Goal: Information Seeking & Learning: Find contact information

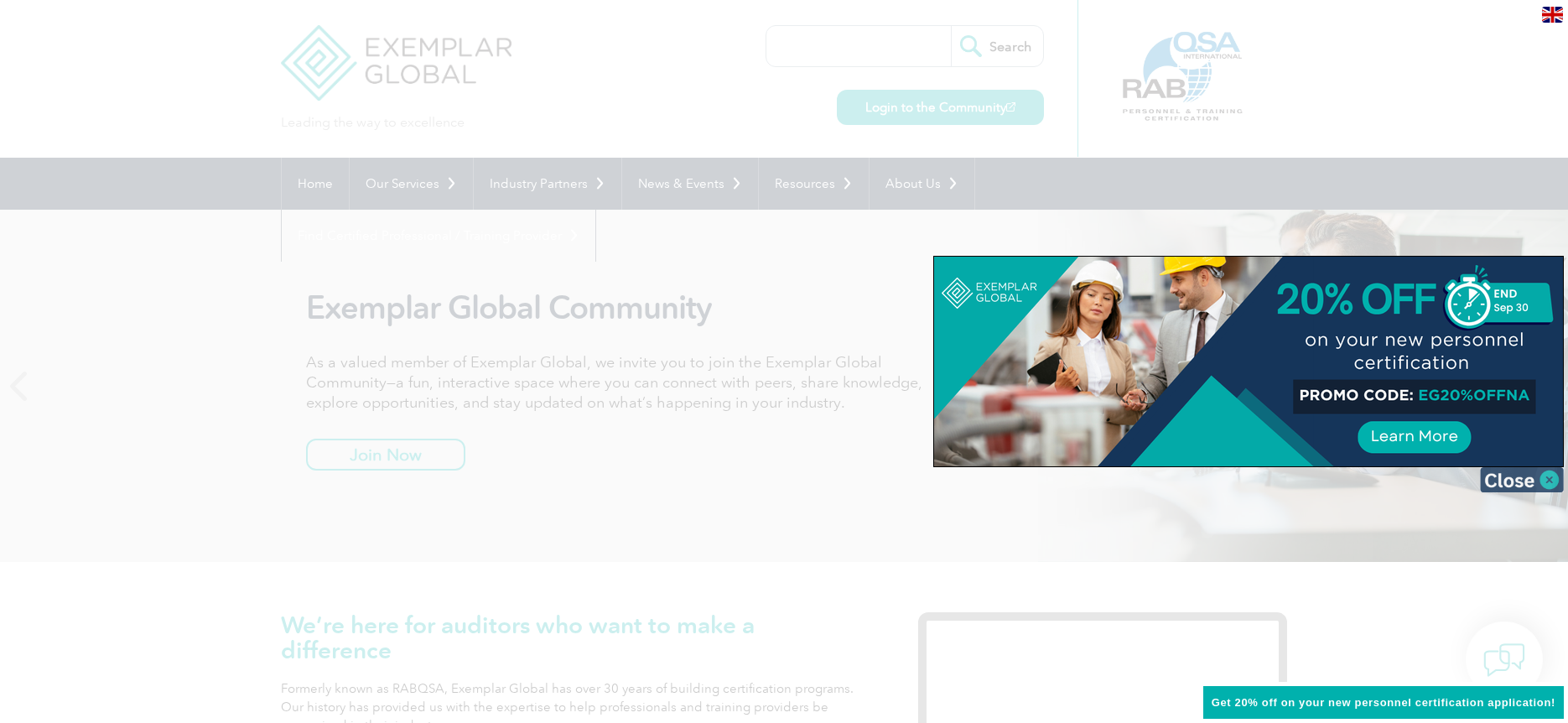
click at [1524, 480] on img at bounding box center [1522, 479] width 84 height 25
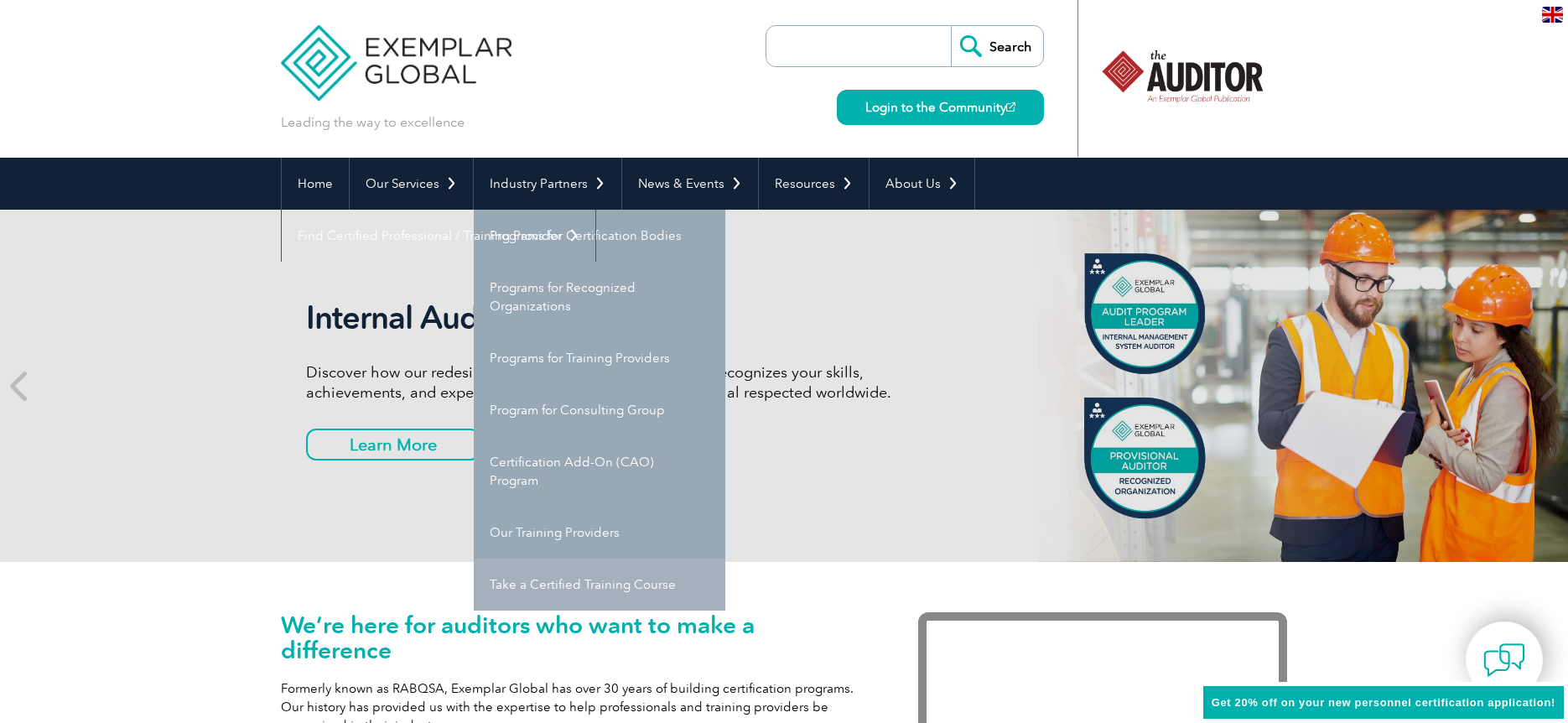
click at [576, 586] on link "Take a Certified Training Course" at bounding box center [599, 584] width 251 height 52
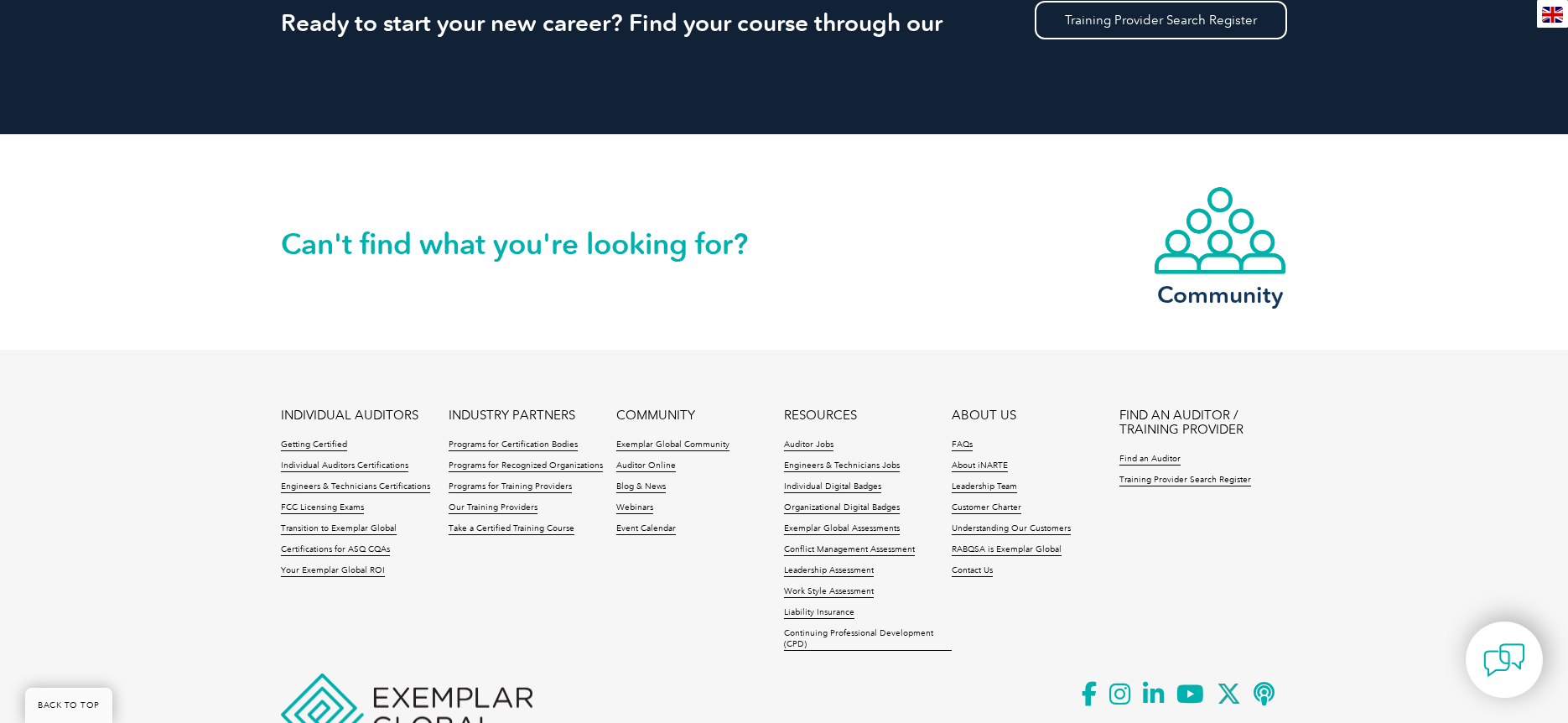
scroll to position [1668, 0]
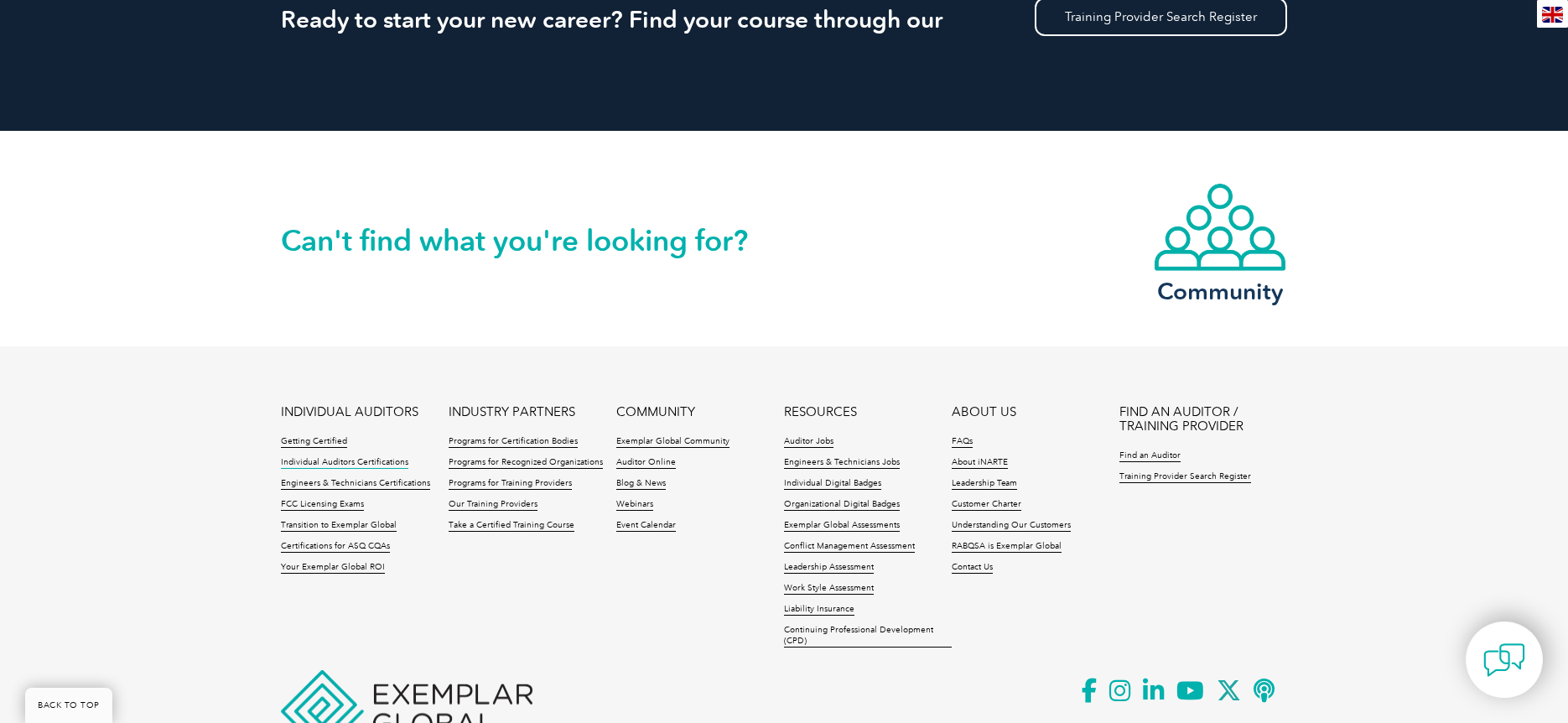
click at [338, 458] on link "Individual Auditors Certifications" at bounding box center [344, 462] width 127 height 12
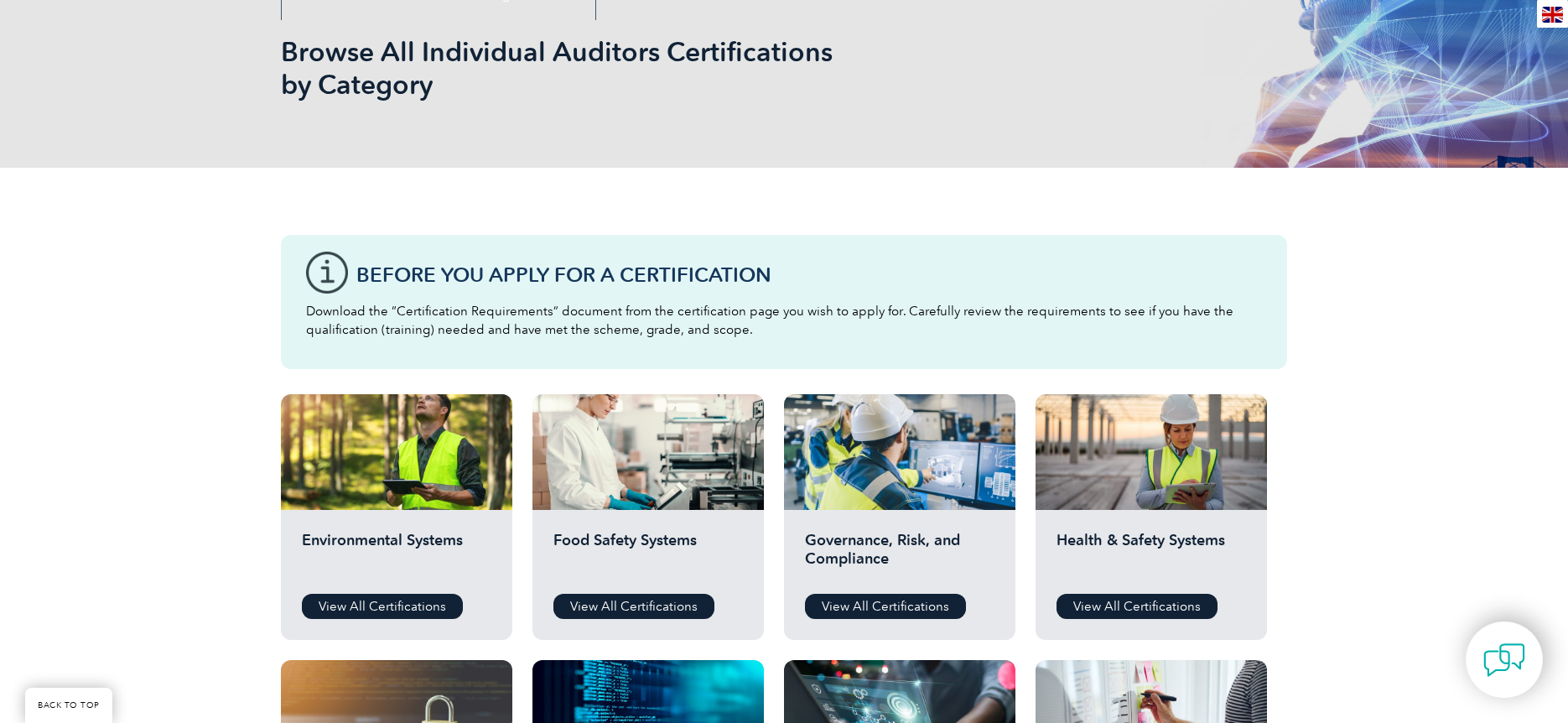
scroll to position [294, 0]
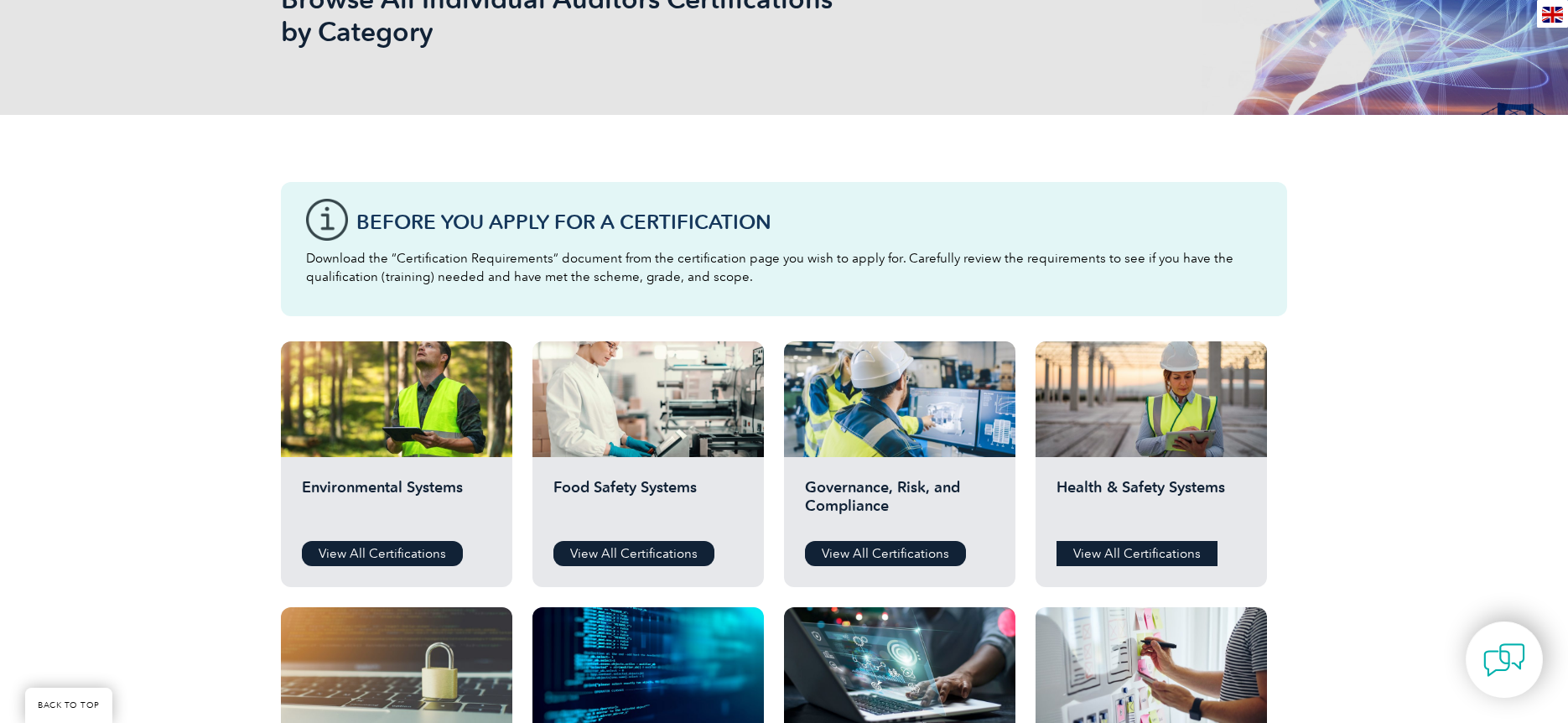
click at [1106, 549] on link "View All Certifications" at bounding box center [1137, 553] width 161 height 25
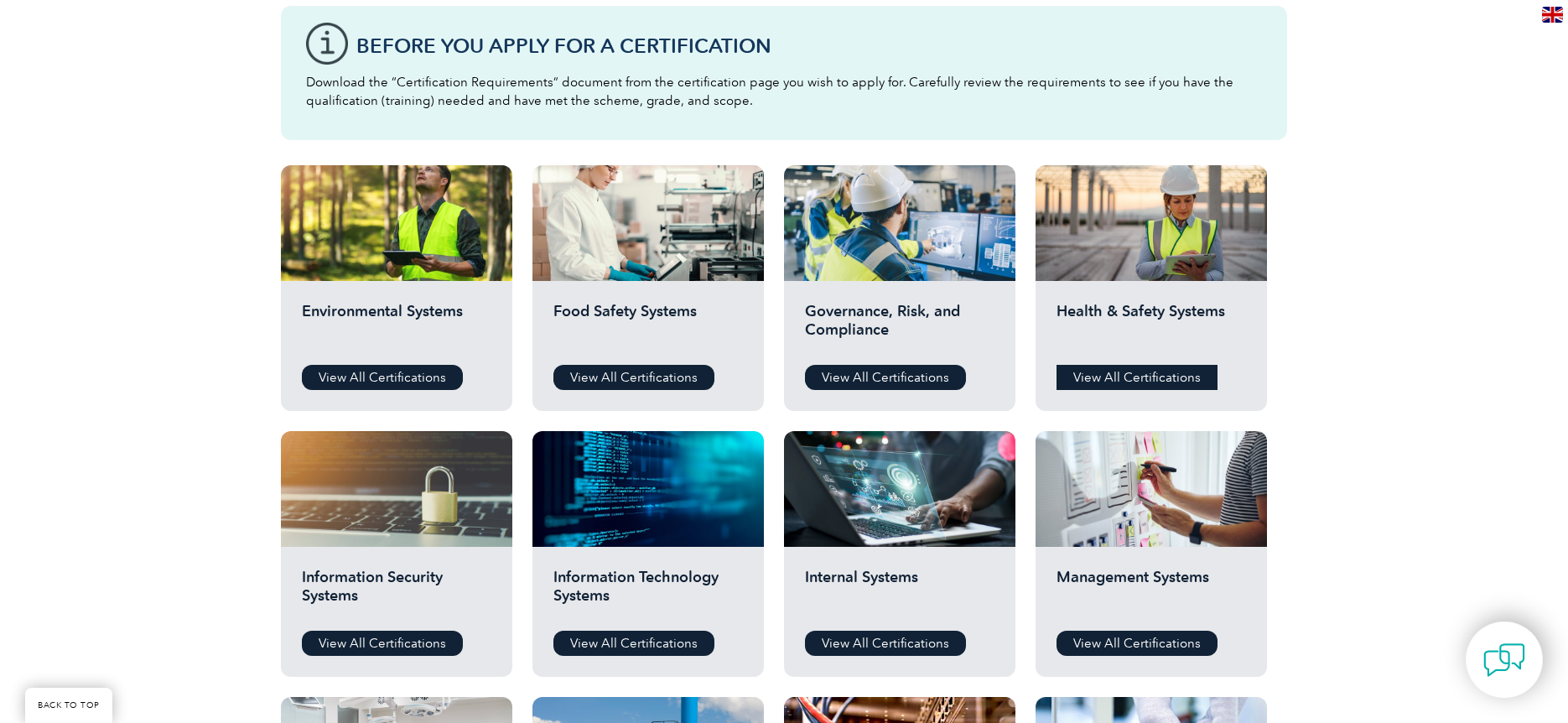
click at [1144, 378] on link "View All Certifications" at bounding box center [1137, 377] width 161 height 25
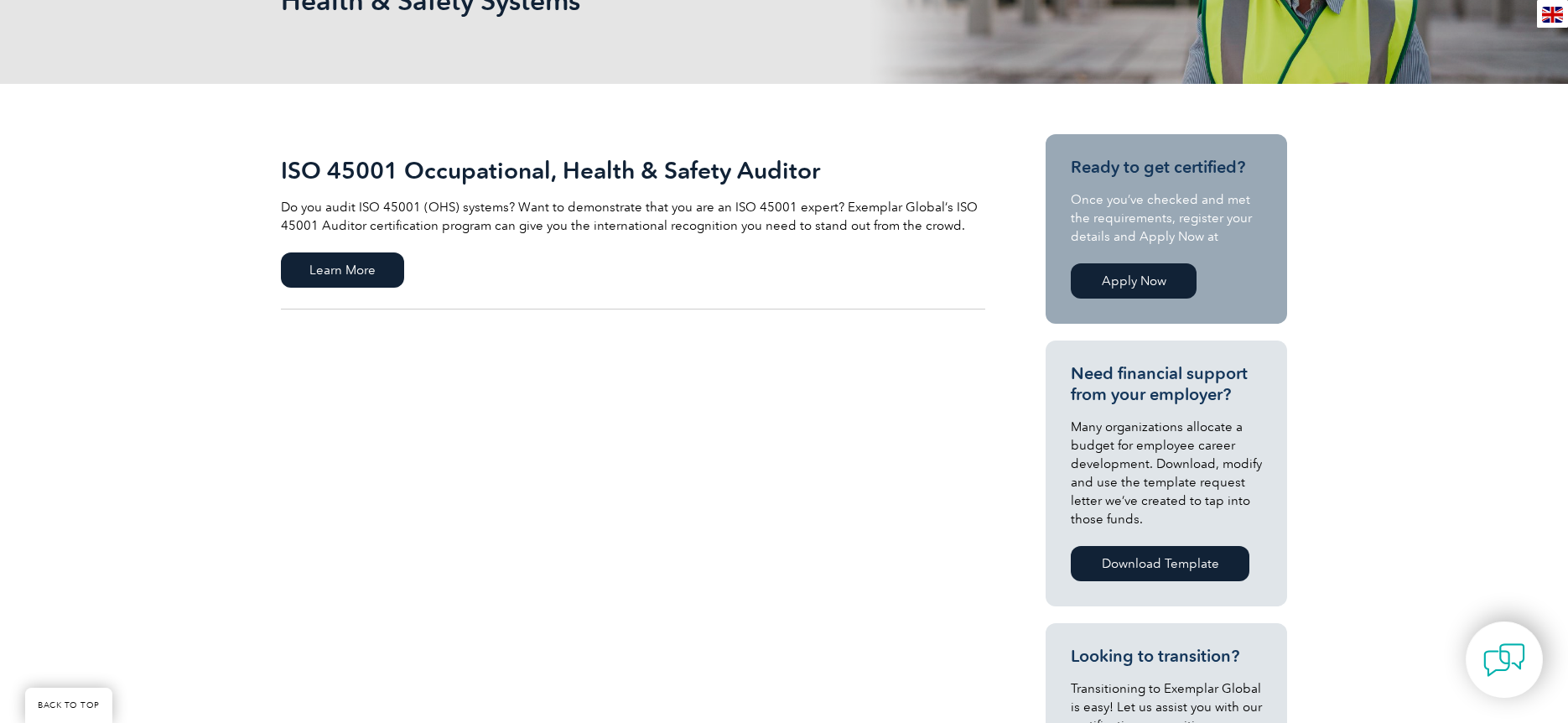
scroll to position [98, 0]
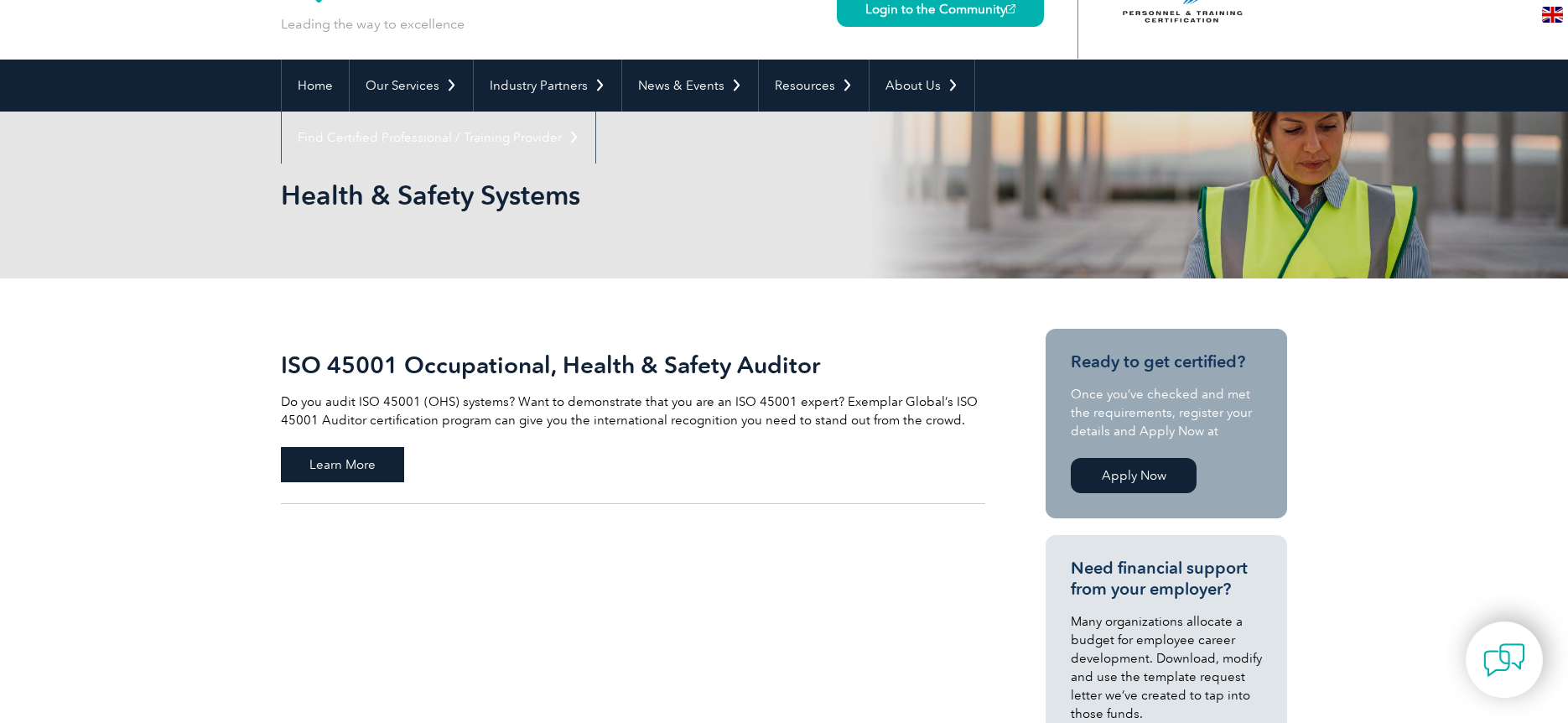
click at [371, 470] on span "Learn More" at bounding box center [342, 464] width 123 height 35
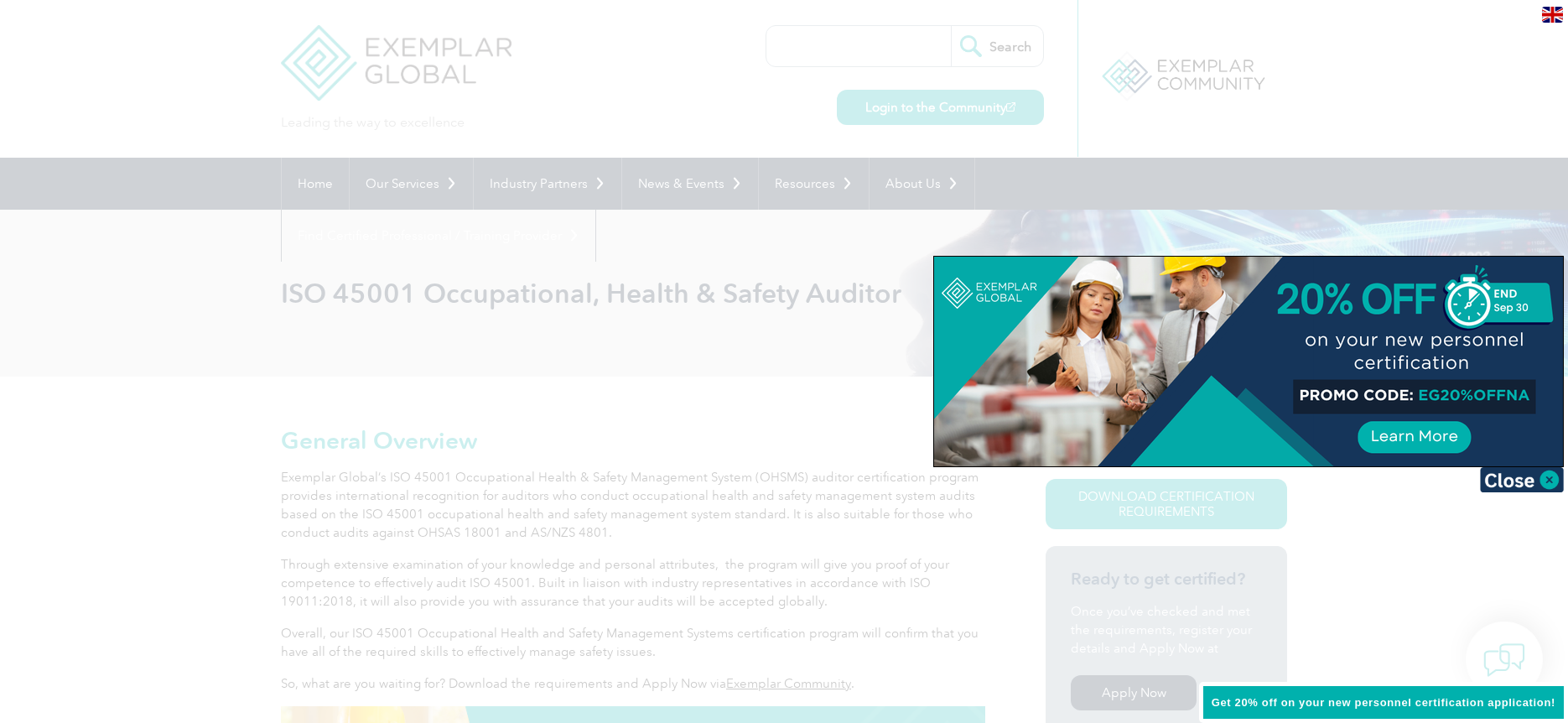
drag, startPoint x: 1514, startPoint y: 480, endPoint x: 1501, endPoint y: 477, distance: 13.3
click at [1514, 480] on img at bounding box center [1522, 479] width 84 height 25
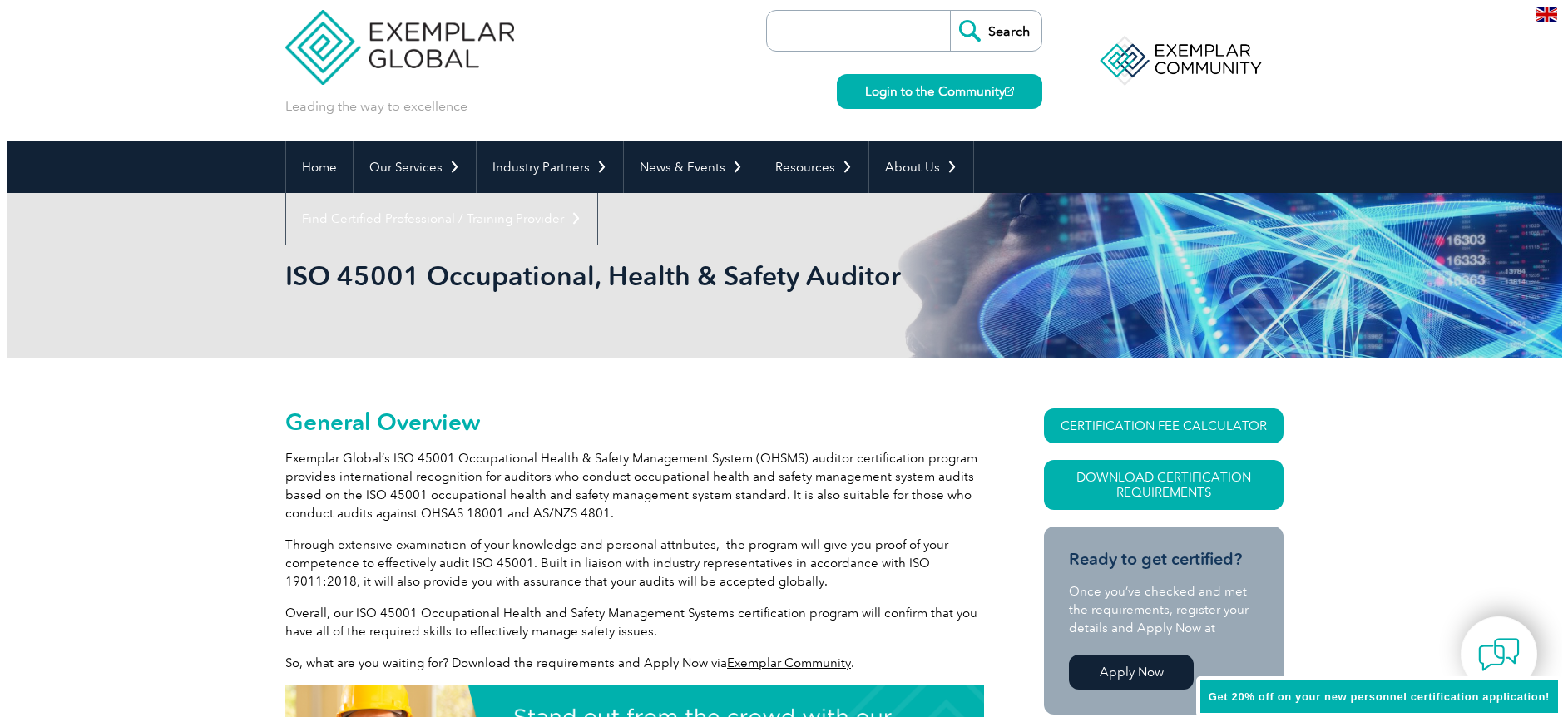
scroll to position [123, 0]
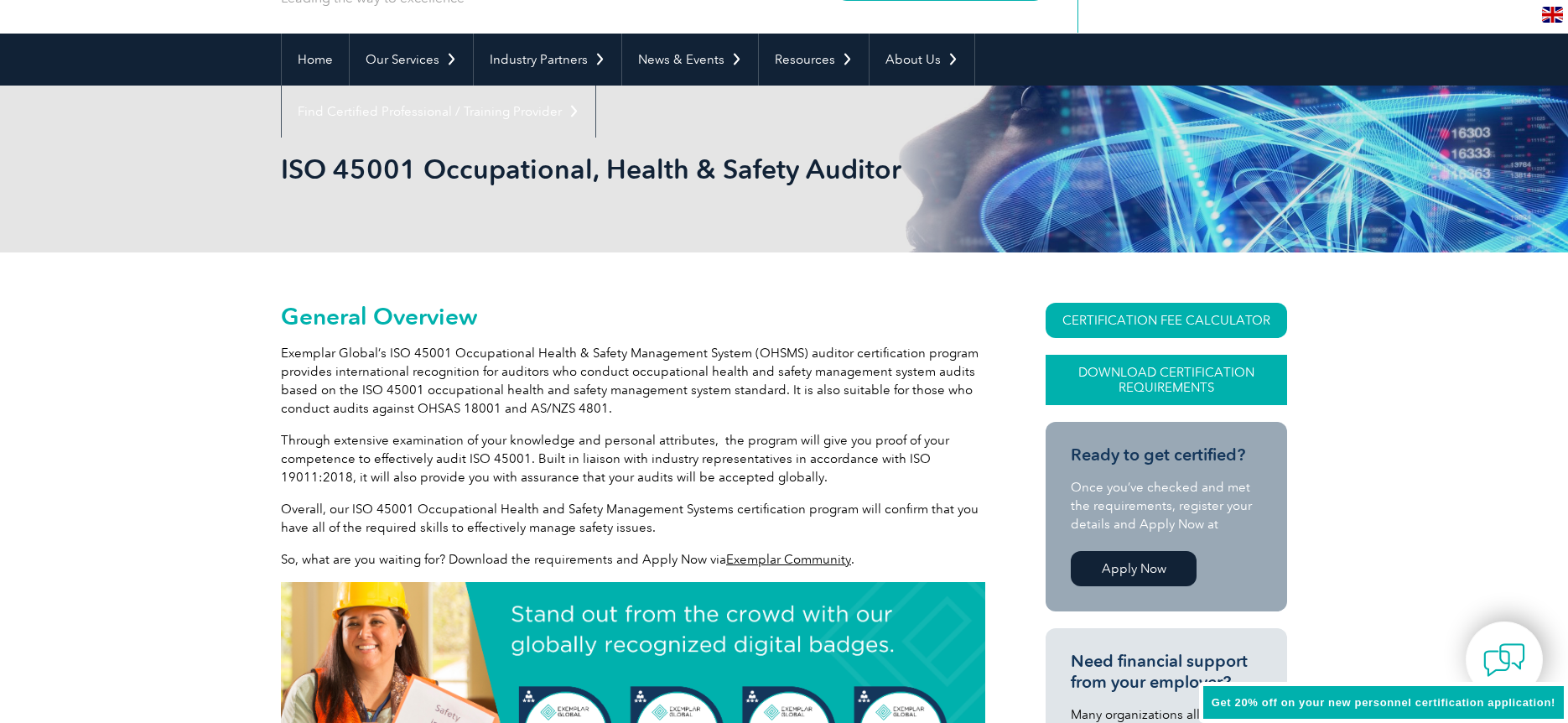
click at [1139, 376] on link "Download Certification Requirements" at bounding box center [1167, 380] width 242 height 50
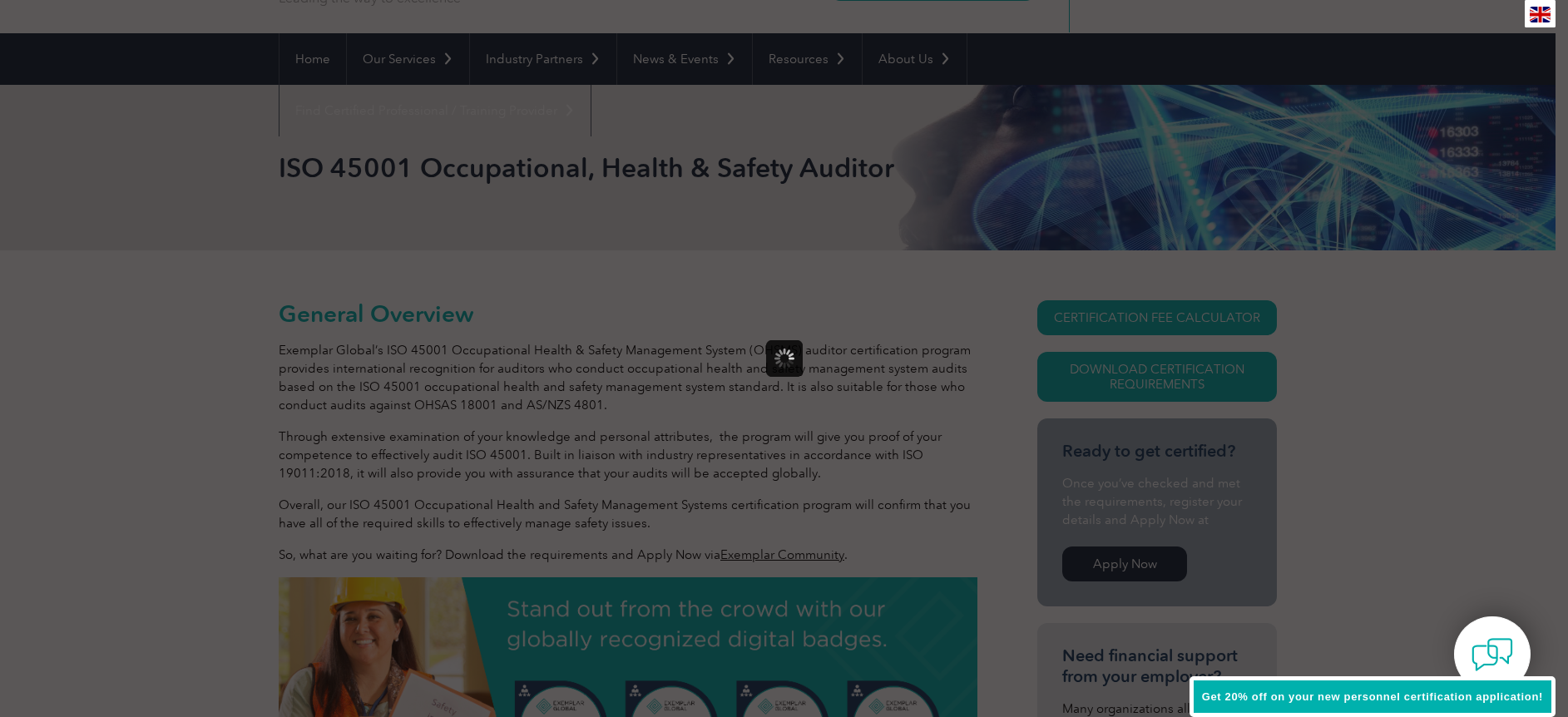
scroll to position [0, 0]
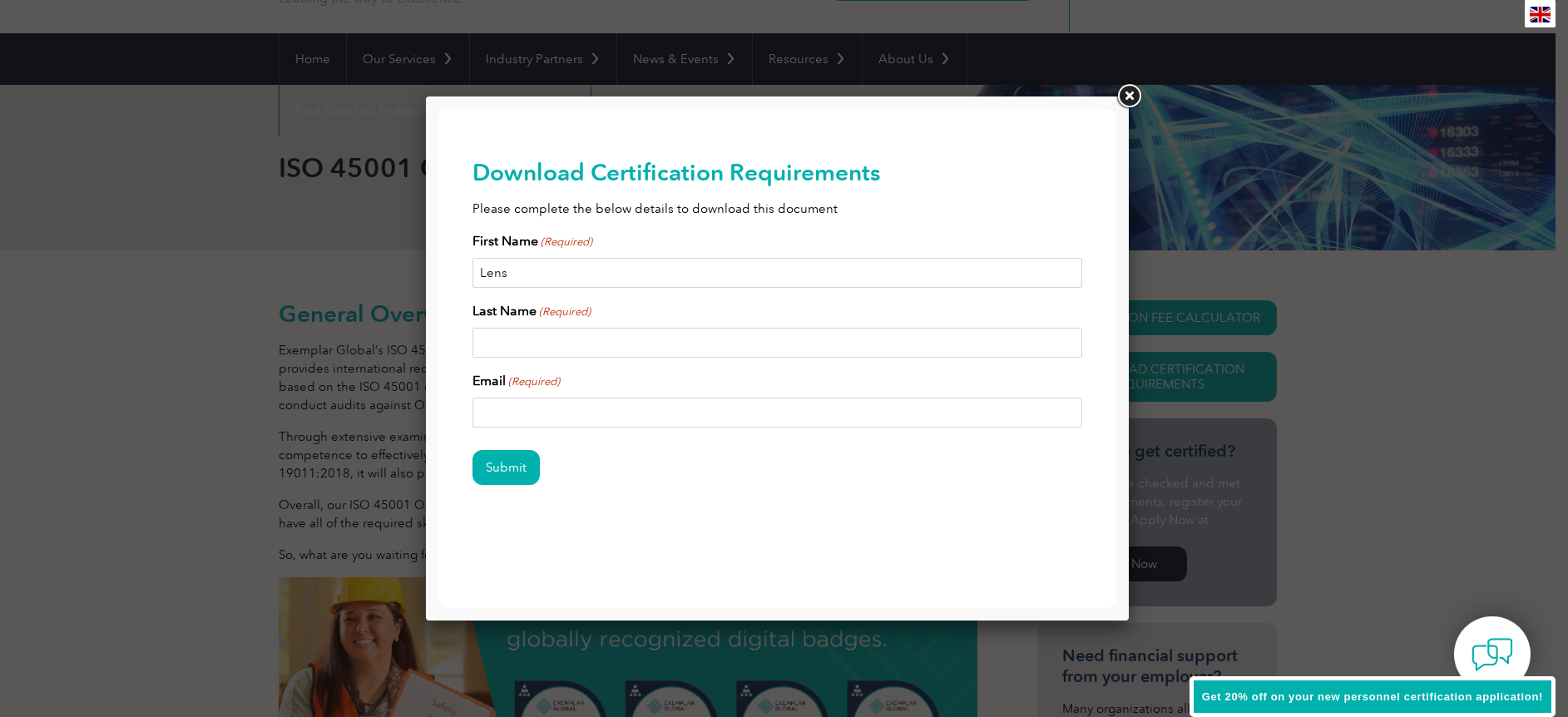
type input "Lens"
type input "Stotko"
type input "lena@verussafety.ca"
click at [655, 523] on div "Download Certification Requirements Please complete the below details to downlo…" at bounding box center [778, 348] width 611 height 479
click at [511, 467] on input "Submit" at bounding box center [506, 468] width 67 height 35
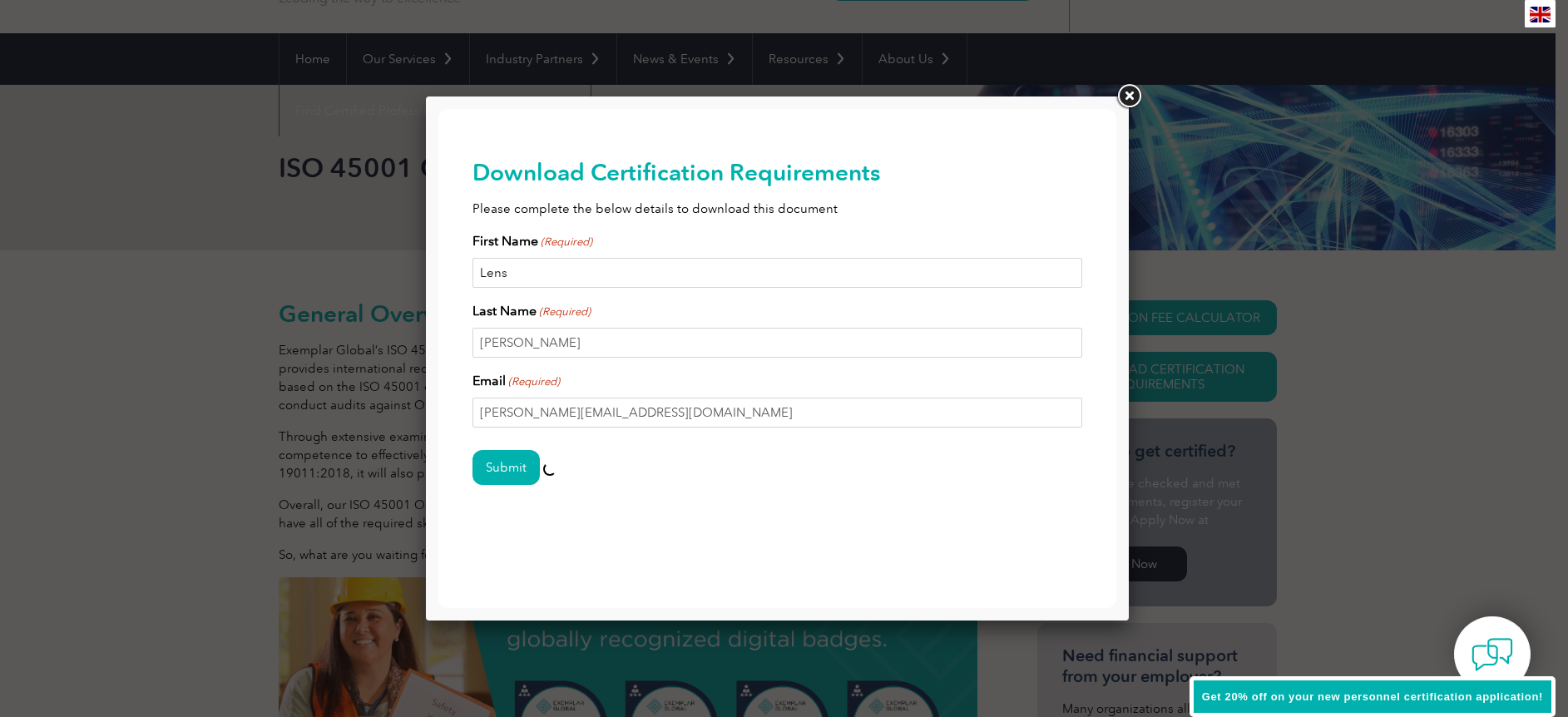
click at [518, 272] on input "Lens" at bounding box center [778, 272] width 611 height 30
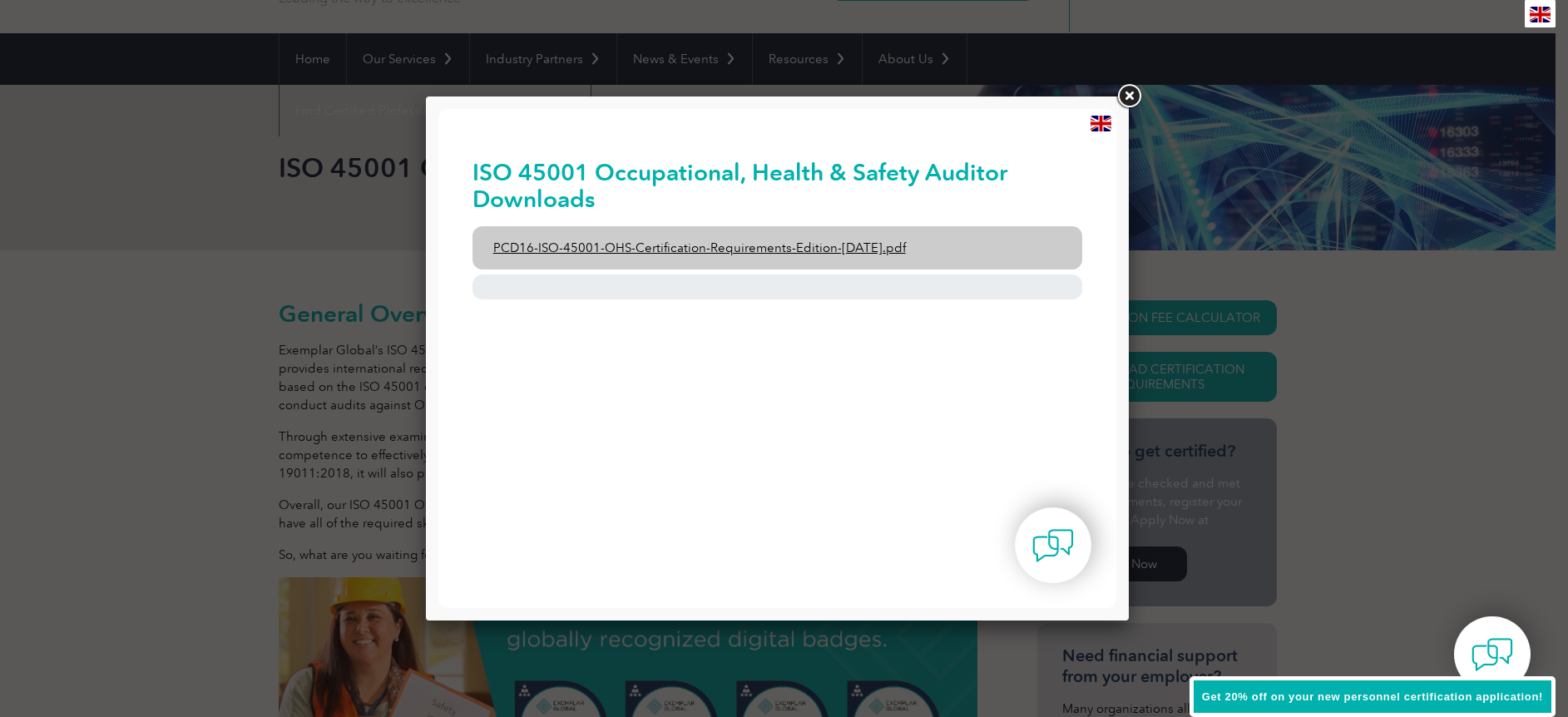
click at [800, 245] on link "PCD16-ISO-45001-OHS-Certification-Requirements-Edition-2-April-2022.pdf" at bounding box center [778, 247] width 611 height 43
click at [780, 246] on link "PCD16-ISO-45001-OHS-Certification-Requirements-Edition-2-April-2022.pdf" at bounding box center [778, 247] width 611 height 43
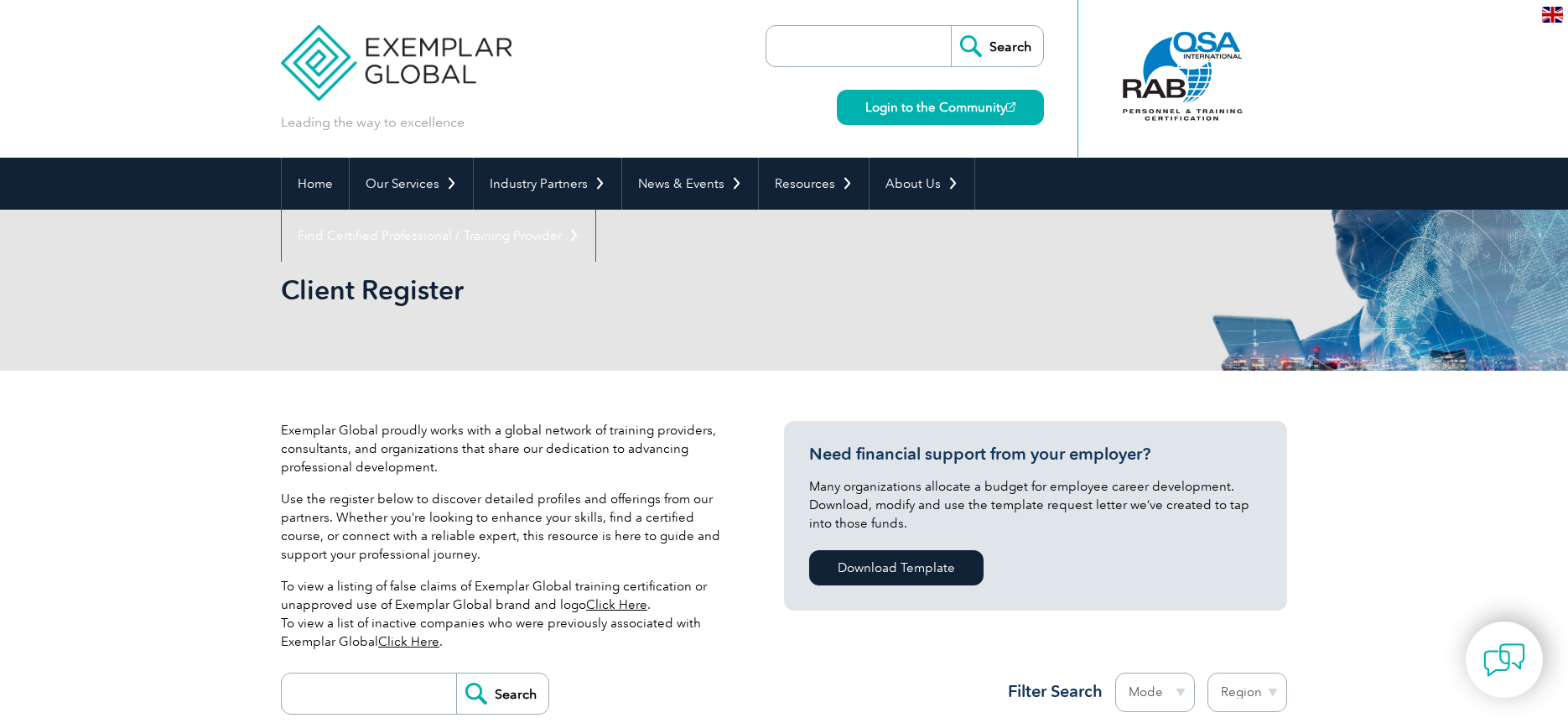
scroll to position [294, 0]
select select "[GEOGRAPHIC_DATA]"
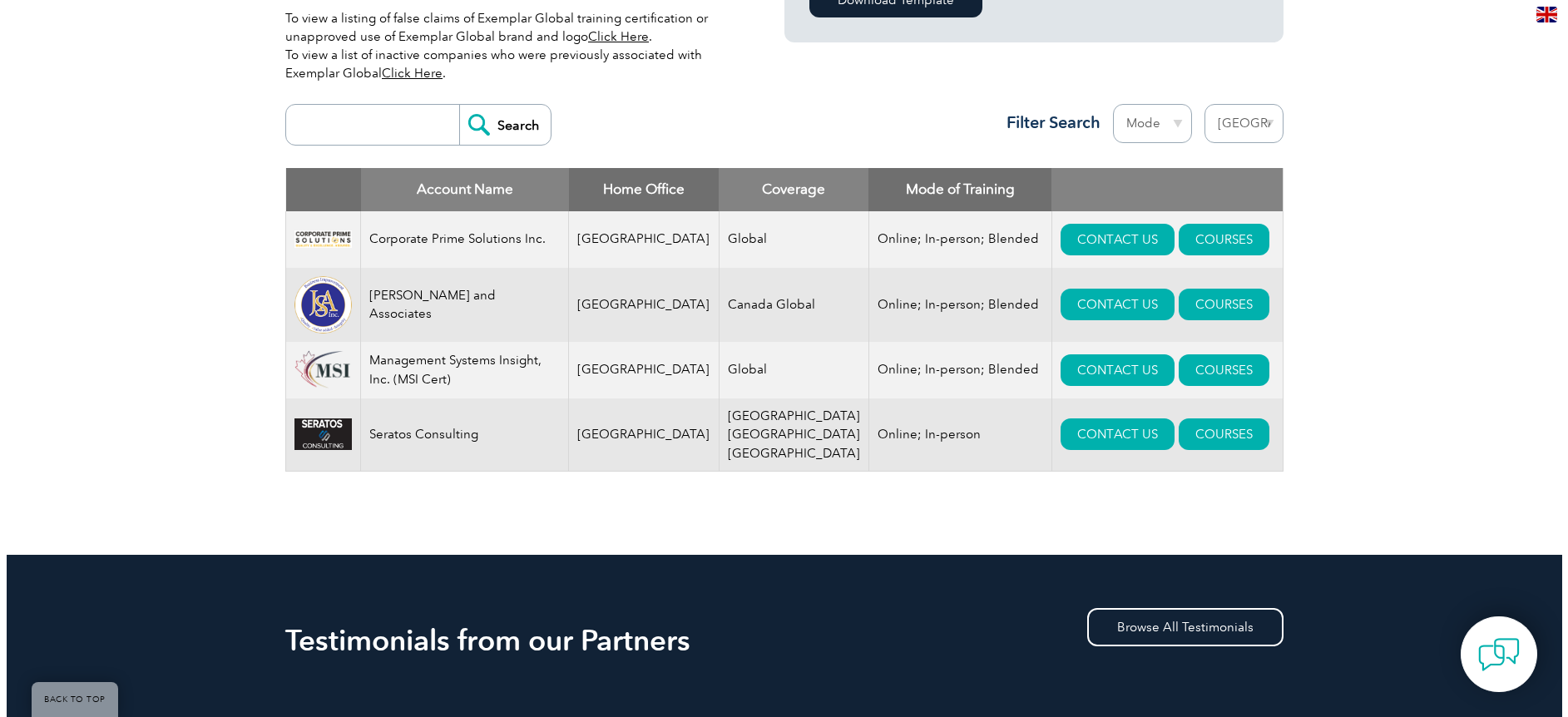
scroll to position [541, 0]
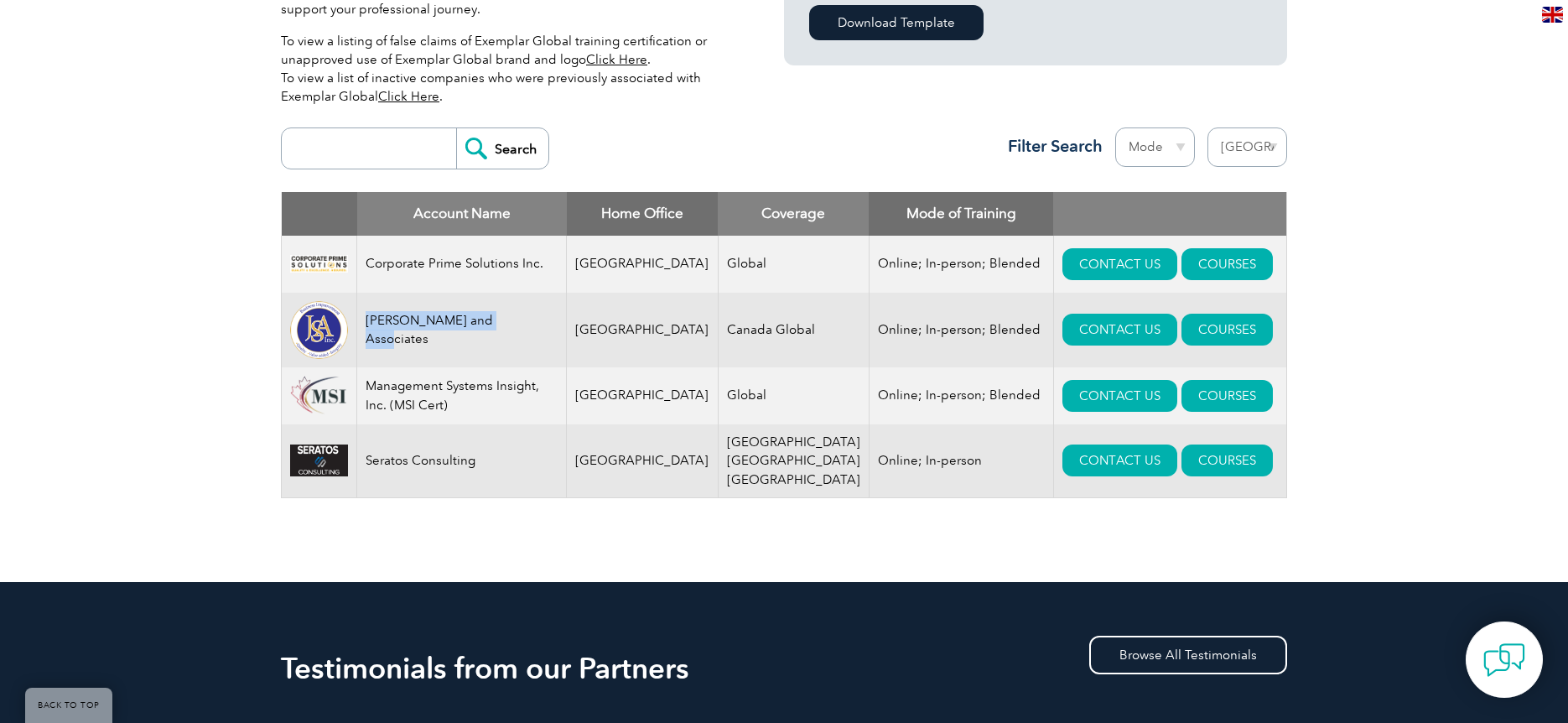
drag, startPoint x: 378, startPoint y: 336, endPoint x: 512, endPoint y: 341, distance: 134.1
click at [512, 341] on td "[PERSON_NAME] and Associates" at bounding box center [462, 330] width 209 height 74
drag, startPoint x: 534, startPoint y: 336, endPoint x: 374, endPoint y: 335, distance: 160.0
click at [374, 335] on td "[PERSON_NAME] and Associates" at bounding box center [462, 330] width 209 height 74
copy td "[PERSON_NAME] and Associates"
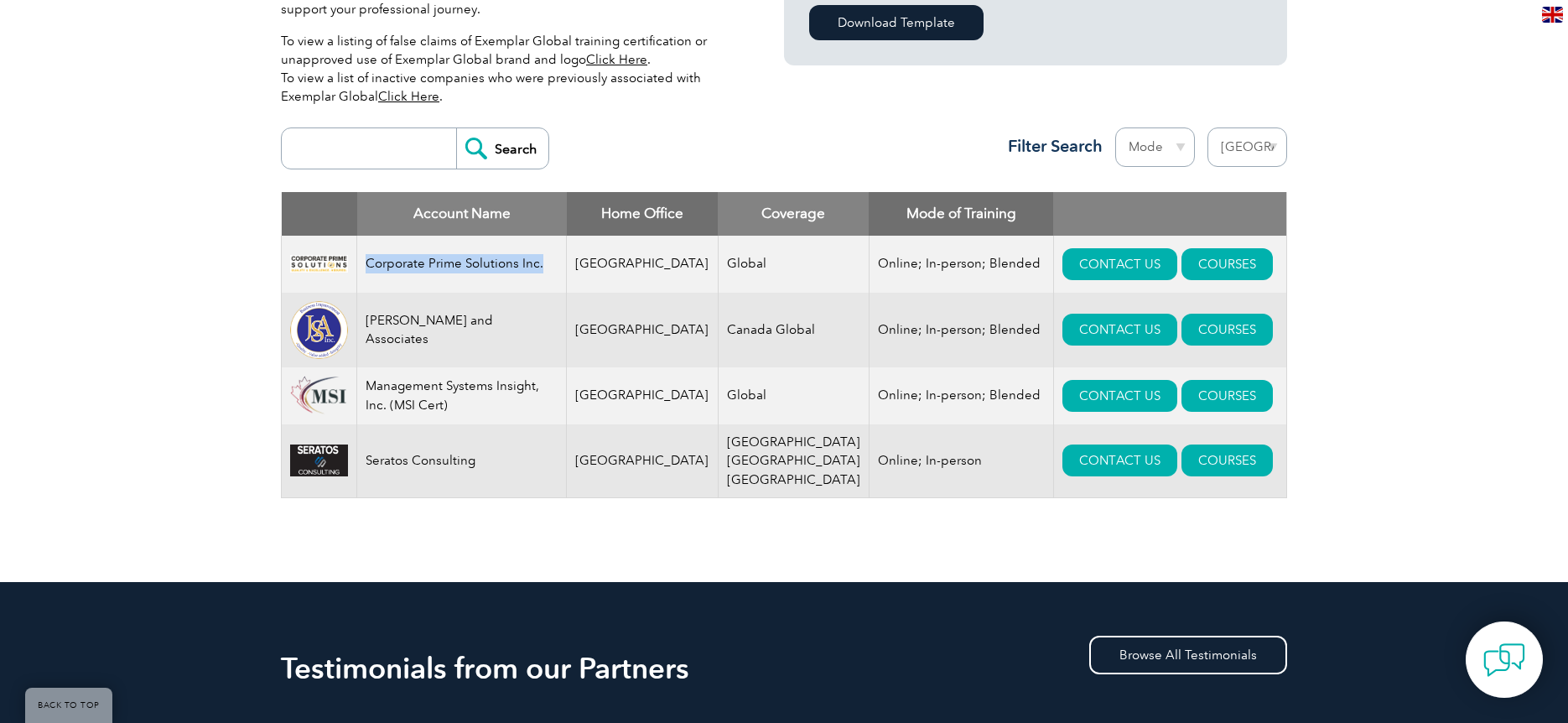
drag, startPoint x: 375, startPoint y: 261, endPoint x: 550, endPoint y: 264, distance: 175.0
click at [550, 264] on td "Corporate Prime Solutions Inc." at bounding box center [462, 263] width 209 height 57
copy td "Corporate Prime Solutions Inc."
click at [1191, 472] on link "COURSES" at bounding box center [1227, 461] width 91 height 32
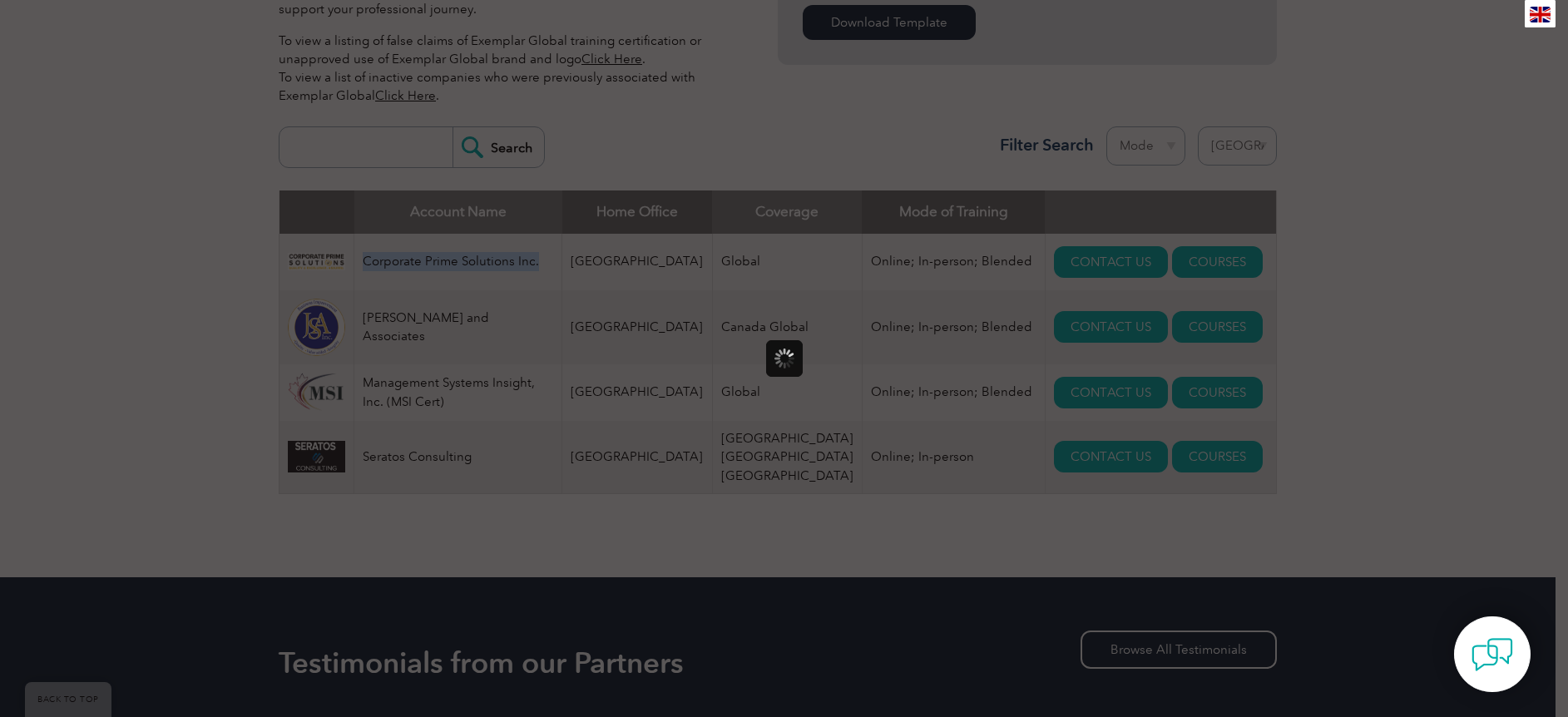
scroll to position [0, 0]
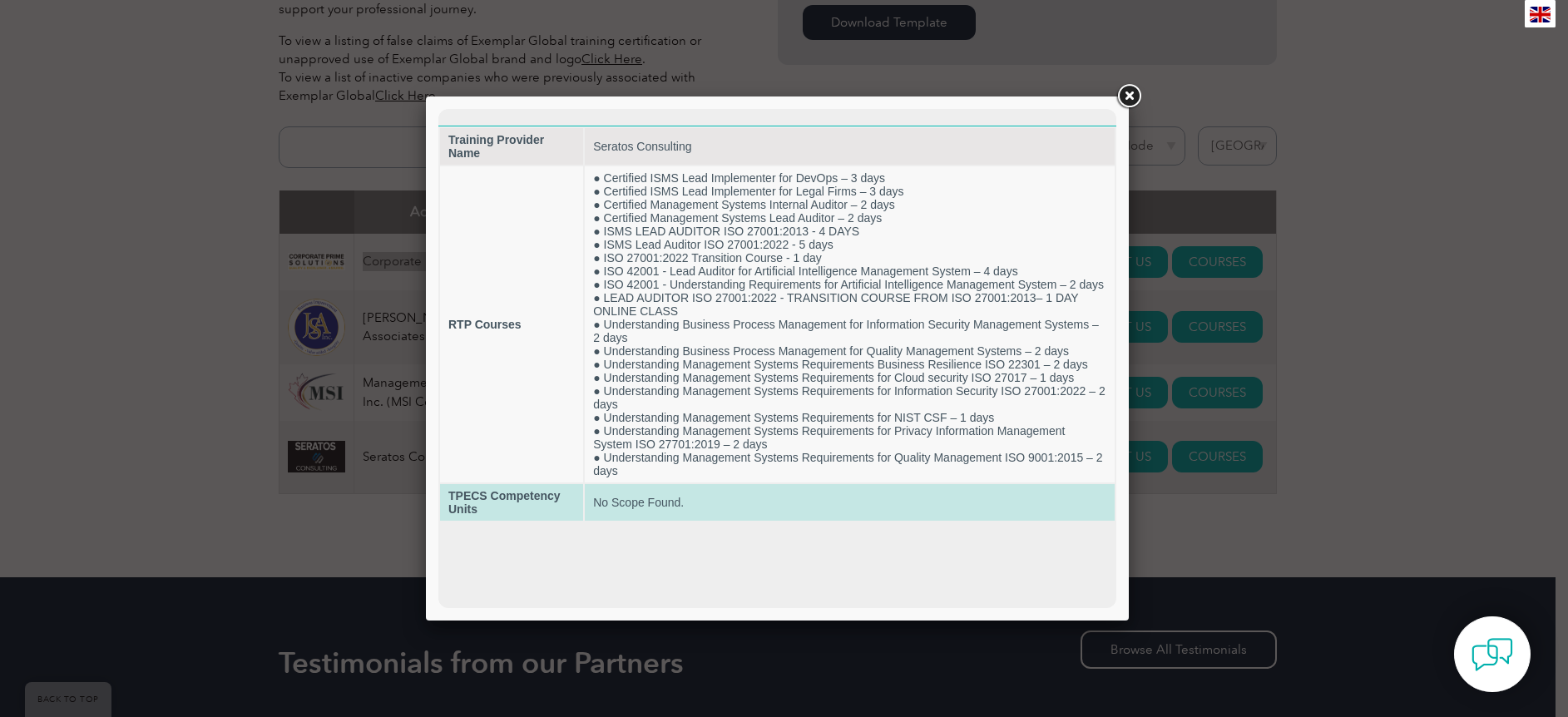
click at [501, 498] on strong "TPECS Competency Units" at bounding box center [505, 502] width 113 height 27
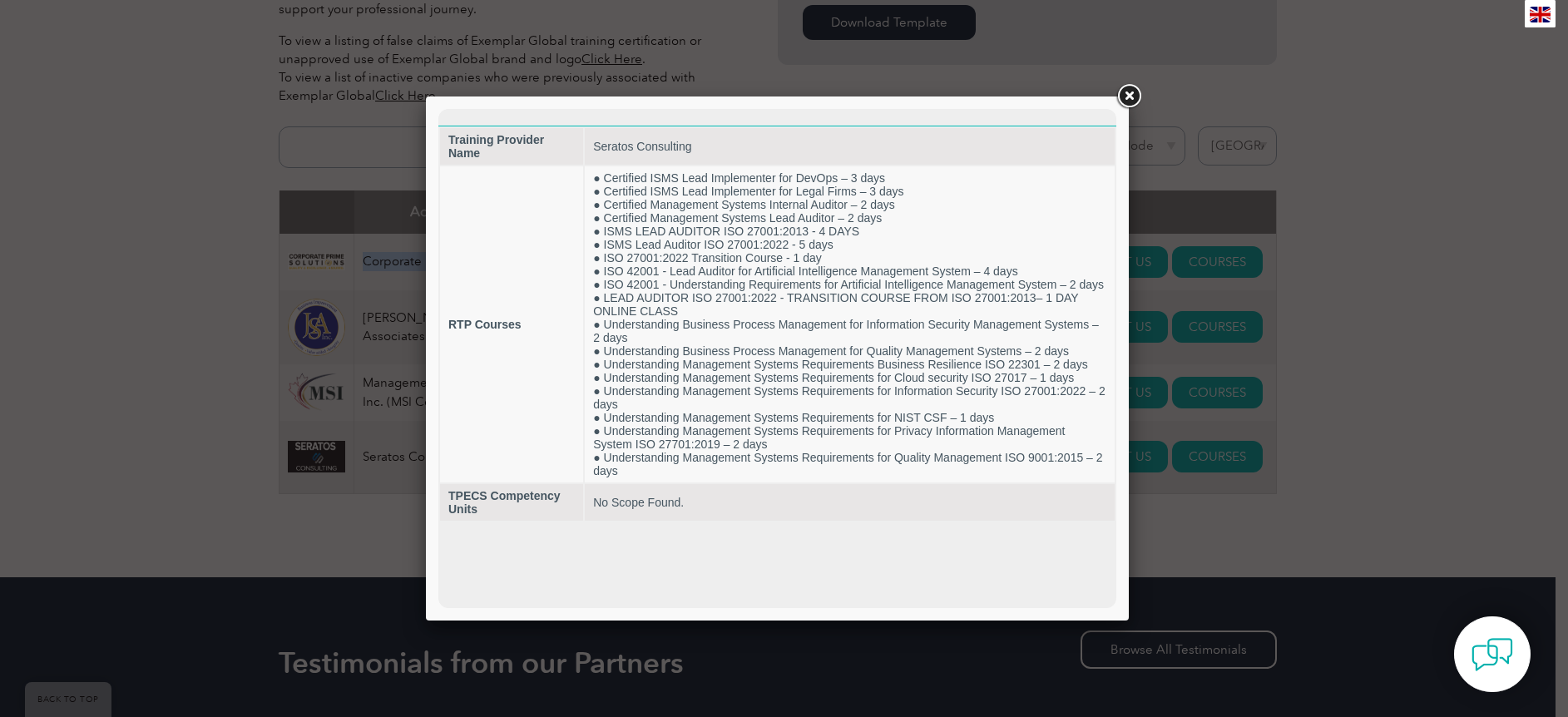
click at [1127, 93] on link at bounding box center [1129, 96] width 30 height 30
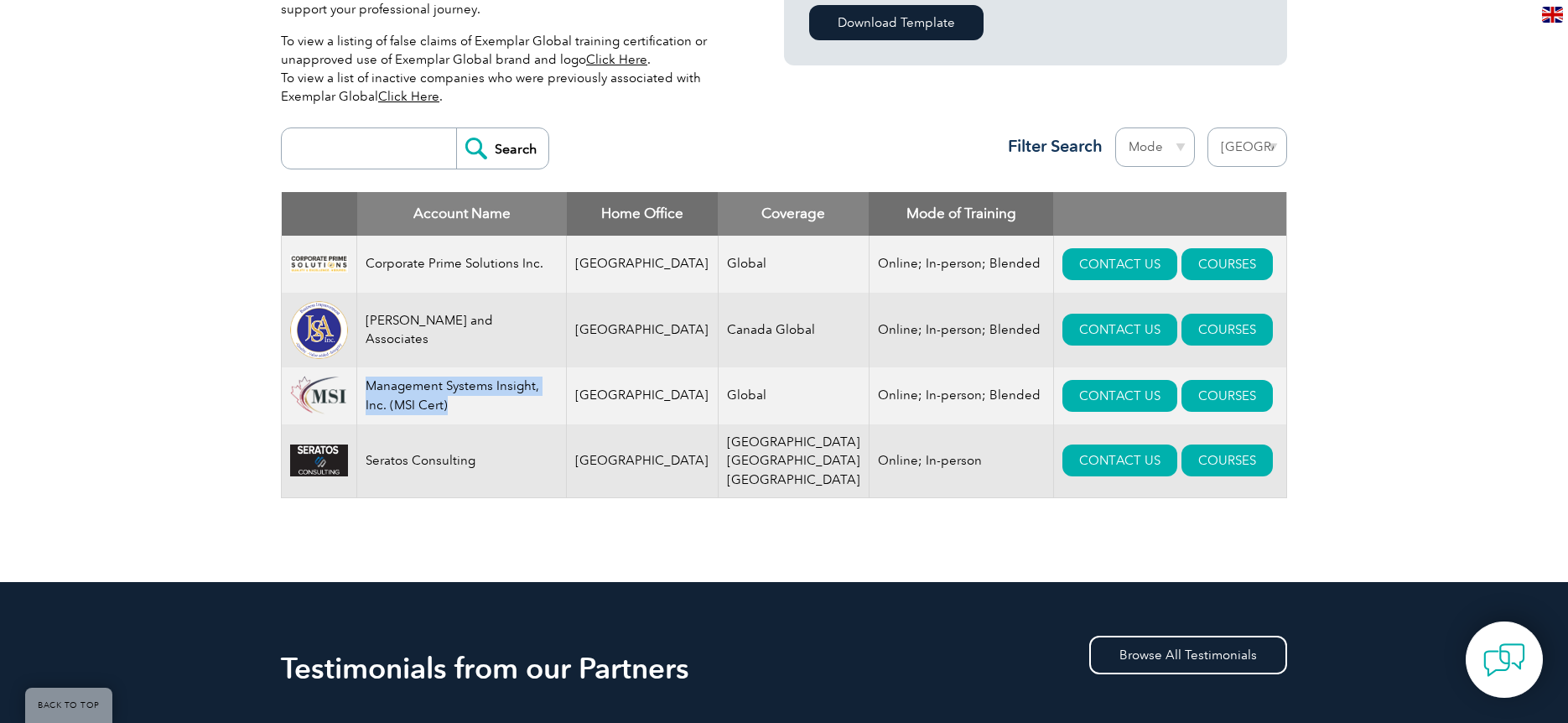
drag, startPoint x: 378, startPoint y: 395, endPoint x: 483, endPoint y: 420, distance: 107.9
click at [483, 420] on td "Management Systems Insight, Inc. (MSI Cert)" at bounding box center [462, 395] width 209 height 57
copy td "Management Systems Insight, Inc. (MSI Cert)"
click at [120, 446] on div "Exemplar Global proudly works with a global network of training providers, cons…" at bounding box center [784, 204] width 1568 height 756
click at [1206, 332] on link "COURSES" at bounding box center [1227, 329] width 91 height 32
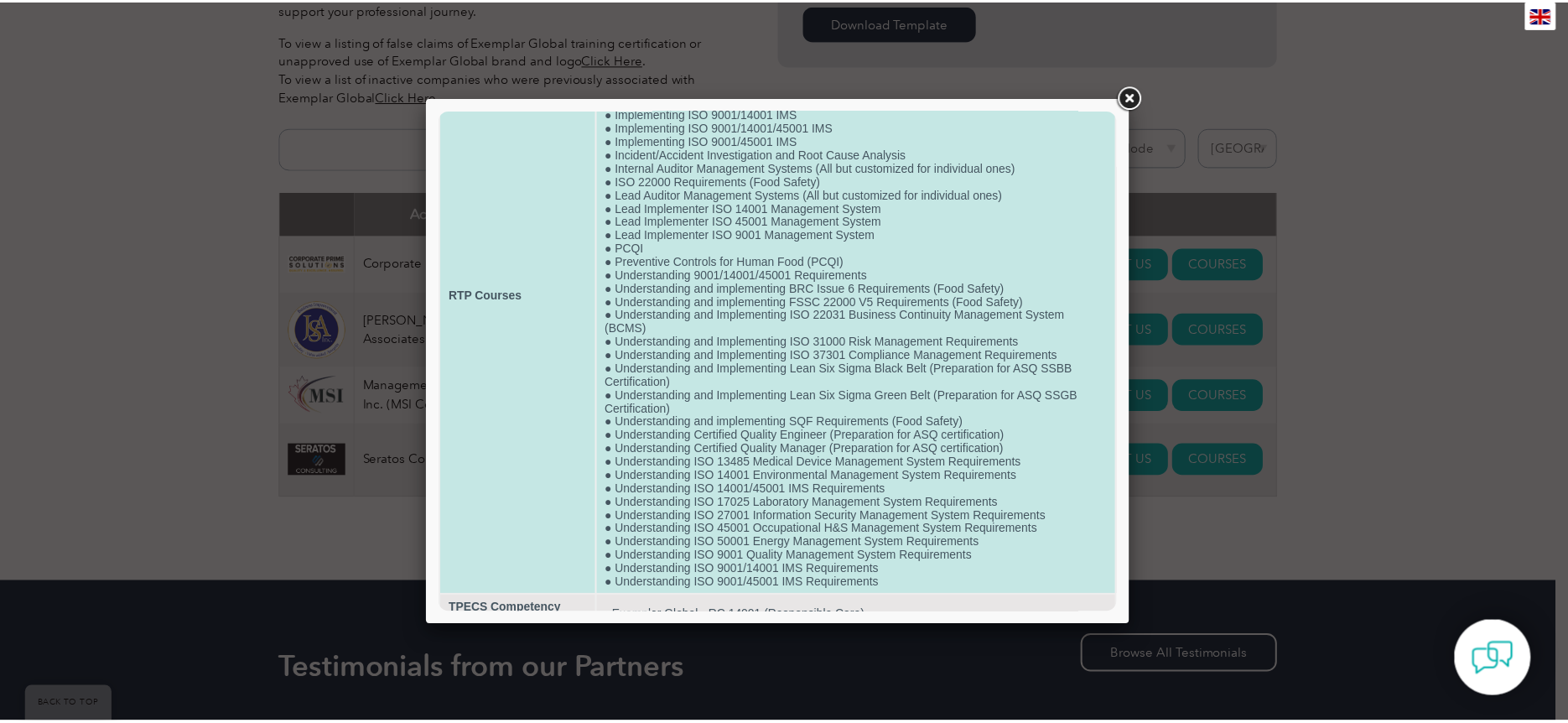
scroll to position [184, 0]
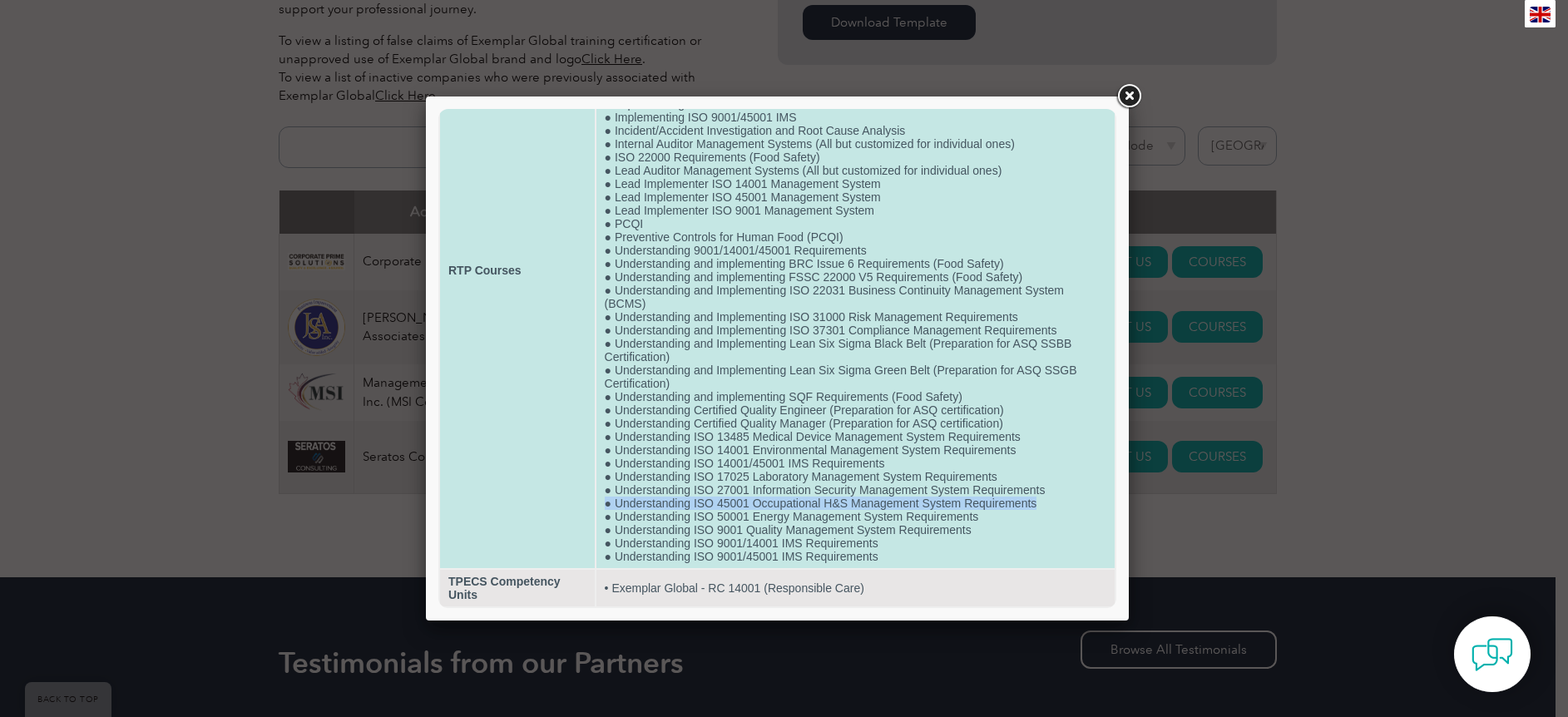
drag, startPoint x: 1031, startPoint y: 503, endPoint x: 601, endPoint y: 503, distance: 430.0
click at [601, 503] on td "● Developing HACCP Plans ● FS-ISO 22000 Prerequisite Program ● HACCP ● Implemen…" at bounding box center [856, 269] width 519 height 595
copy td "● Understanding ISO 45001 Occupational H&S Management System Requirements"
drag, startPoint x: 622, startPoint y: 501, endPoint x: 1665, endPoint y: 351, distance: 1053.7
click at [1117, 242] on html "Training Provider Name [PERSON_NAME] and Associates RTP Courses ● Developing HA…" at bounding box center [777, 268] width 678 height 679
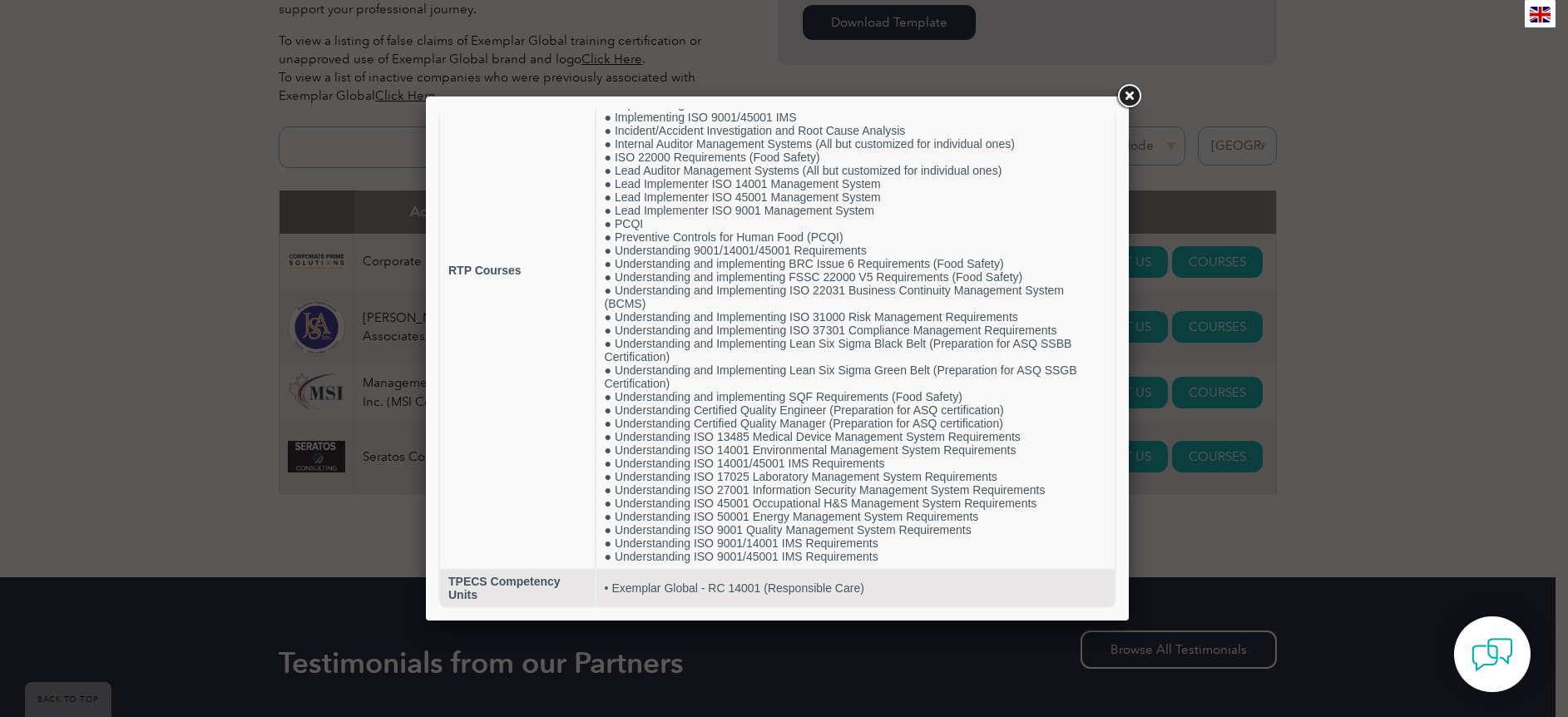
click at [1132, 97] on link at bounding box center [1129, 96] width 30 height 30
